Goal: Transaction & Acquisition: Purchase product/service

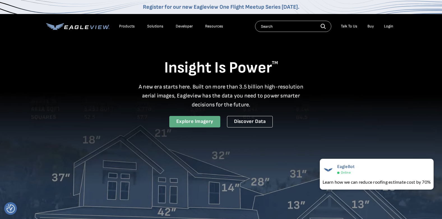
click at [204, 121] on link "Explore Imagery" at bounding box center [194, 122] width 51 height 12
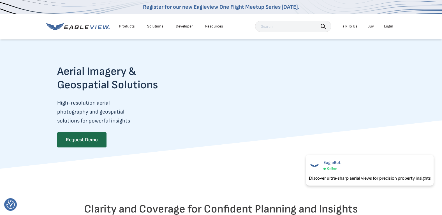
click at [281, 27] on input "text" at bounding box center [293, 26] width 76 height 11
click at [389, 24] on div "Login" at bounding box center [388, 26] width 9 height 5
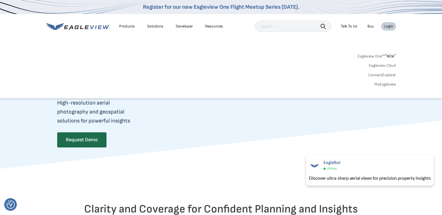
click at [370, 26] on link "Buy" at bounding box center [371, 26] width 6 height 5
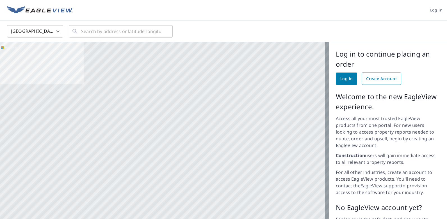
click at [380, 79] on span "Create Account" at bounding box center [381, 78] width 31 height 7
